Goal: Information Seeking & Learning: Learn about a topic

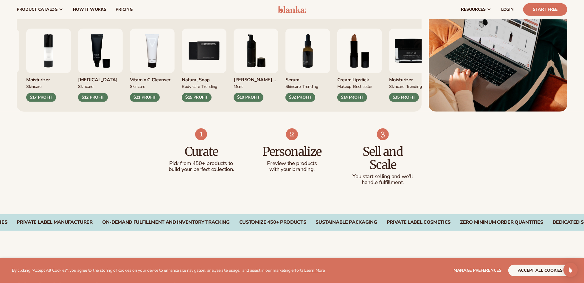
scroll to position [271, 0]
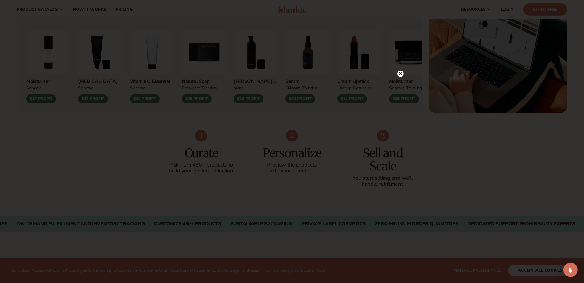
click at [400, 71] on circle at bounding box center [400, 74] width 6 height 6
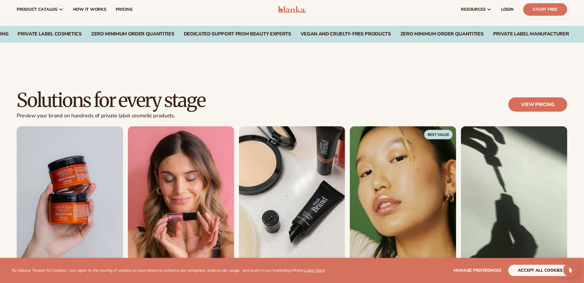
scroll to position [166, 0]
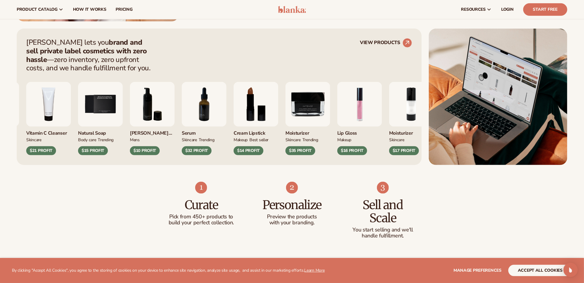
drag, startPoint x: 267, startPoint y: 177, endPoint x: 250, endPoint y: 81, distance: 97.2
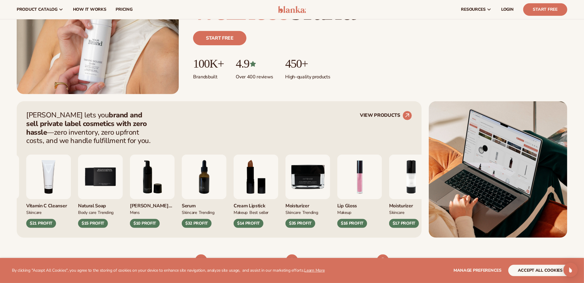
scroll to position [0, 0]
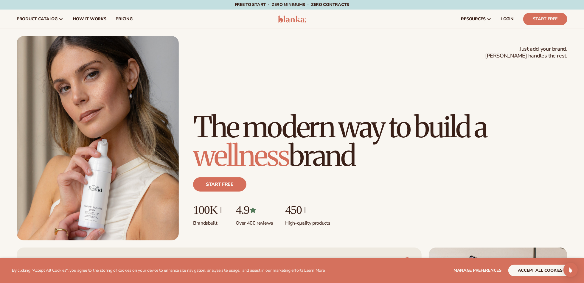
drag, startPoint x: 296, startPoint y: 117, endPoint x: 310, endPoint y: 7, distance: 110.9
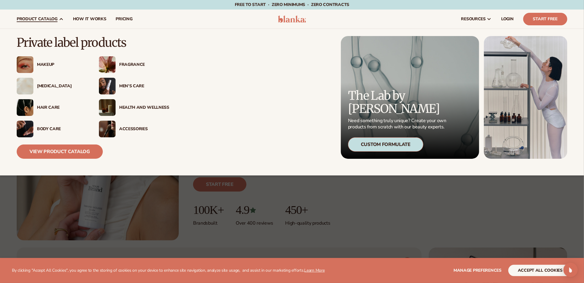
click at [42, 84] on div "[MEDICAL_DATA]" at bounding box center [62, 86] width 50 height 5
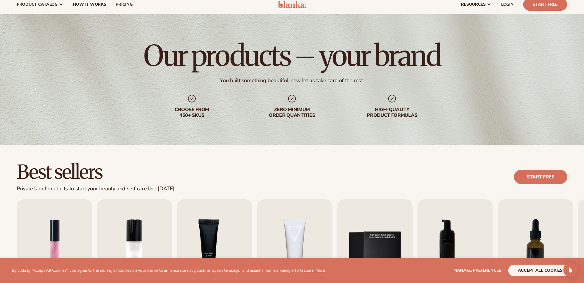
scroll to position [108, 0]
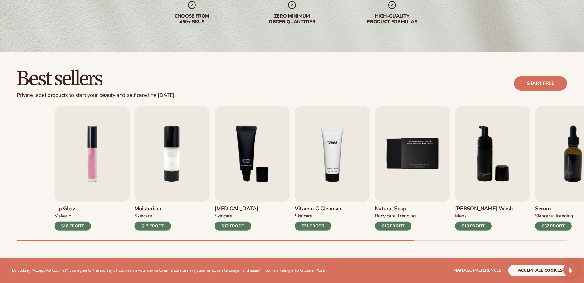
click at [365, 196] on img "4 / 9" at bounding box center [332, 154] width 75 height 96
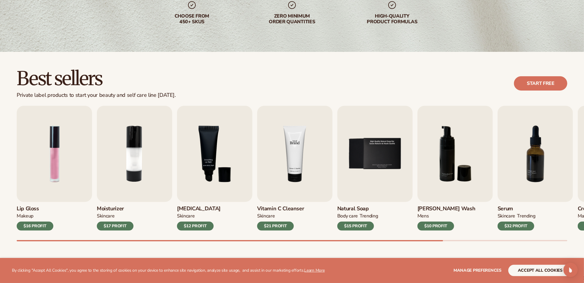
click at [275, 126] on img "4 / 9" at bounding box center [294, 154] width 75 height 96
click at [293, 140] on img "4 / 9" at bounding box center [294, 154] width 75 height 96
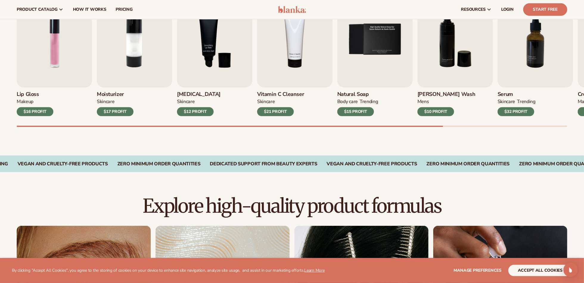
scroll to position [173, 0]
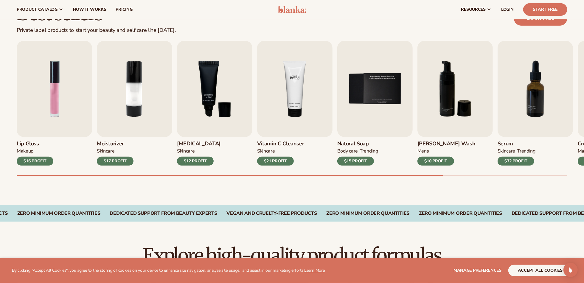
click at [332, 119] on img "4 / 9" at bounding box center [294, 89] width 75 height 96
click at [274, 142] on h3 "Vitamin C Cleanser" at bounding box center [280, 144] width 47 height 7
click at [261, 156] on div "Skincare" at bounding box center [280, 152] width 47 height 9
click at [265, 158] on div "$21 PROFIT" at bounding box center [275, 161] width 37 height 9
drag, startPoint x: 251, startPoint y: 141, endPoint x: 241, endPoint y: 135, distance: 12.0
